Goal: Task Accomplishment & Management: Manage account settings

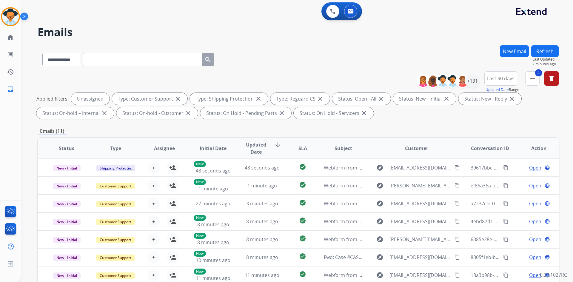
select select "**********"
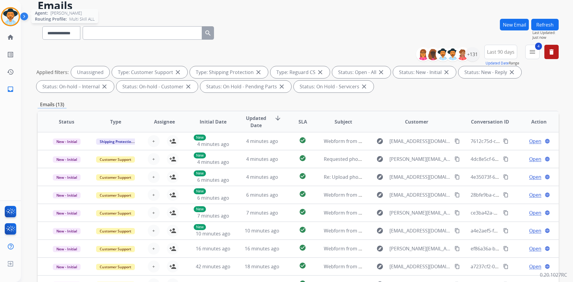
click at [13, 18] on img at bounding box center [10, 16] width 17 height 17
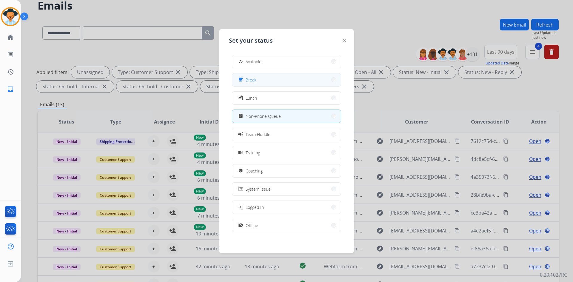
click at [267, 80] on button "free_breakfast Break" at bounding box center [286, 79] width 109 height 13
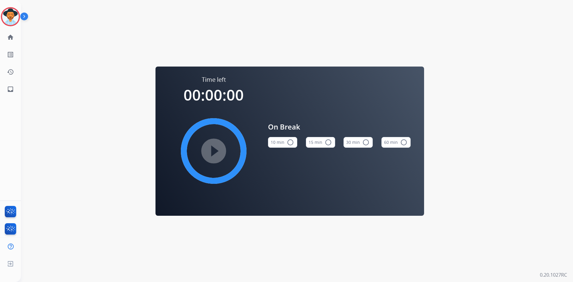
click at [324, 141] on button "15 min radio_button_unchecked" at bounding box center [320, 142] width 29 height 11
click at [217, 148] on mat-icon "play_circle_filled" at bounding box center [213, 150] width 7 height 7
drag, startPoint x: 9, startPoint y: 16, endPoint x: 13, endPoint y: 18, distance: 4.7
click at [9, 16] on img at bounding box center [10, 16] width 17 height 17
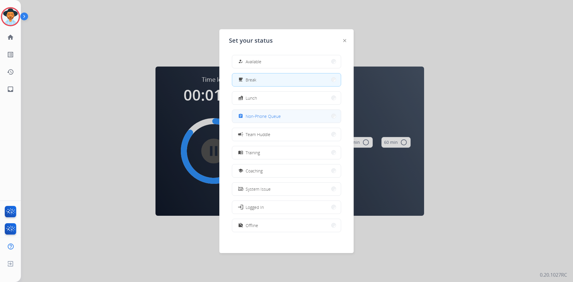
click at [273, 115] on span "Non-Phone Queue" at bounding box center [262, 116] width 35 height 6
